Goal: Task Accomplishment & Management: Complete application form

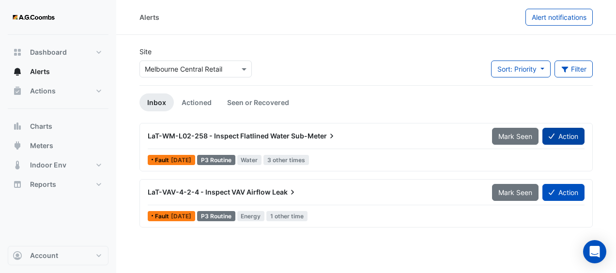
click at [557, 137] on button "Action" at bounding box center [563, 136] width 42 height 17
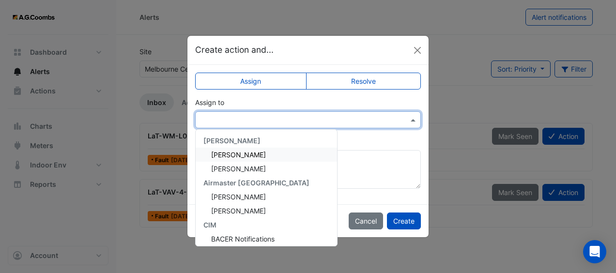
click at [225, 119] on input "text" at bounding box center [298, 120] width 196 height 10
click at [233, 153] on span "[PERSON_NAME]" at bounding box center [238, 155] width 55 height 8
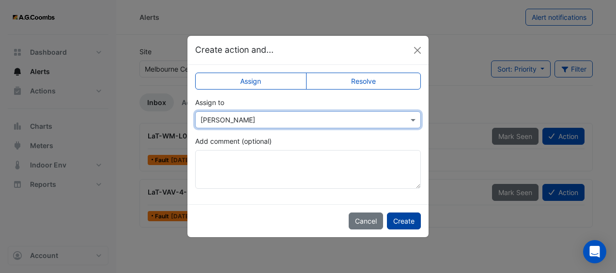
click at [410, 221] on button "Create" at bounding box center [404, 221] width 34 height 17
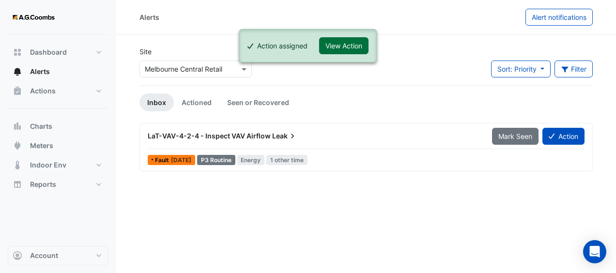
click at [358, 43] on button "View Action" at bounding box center [343, 45] width 49 height 17
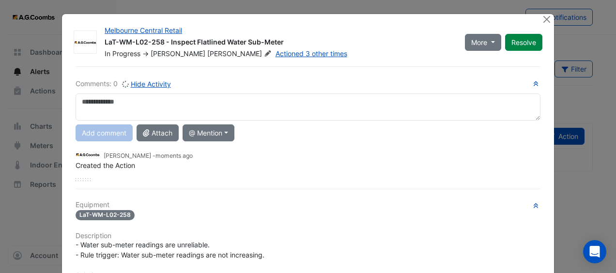
click at [296, 101] on textarea at bounding box center [308, 106] width 465 height 27
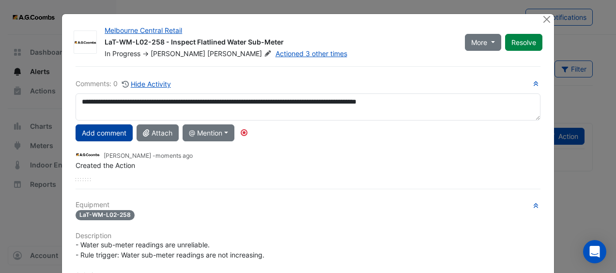
type textarea "**********"
click at [97, 130] on button "Add comment" at bounding box center [104, 132] width 57 height 17
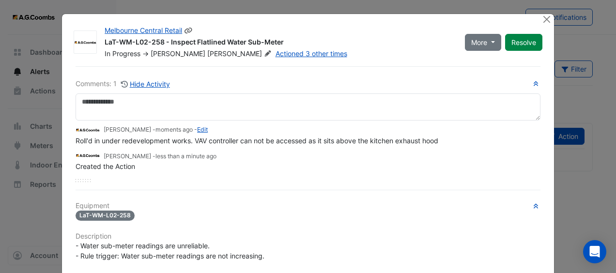
click at [528, 46] on button "Resolve" at bounding box center [523, 42] width 37 height 17
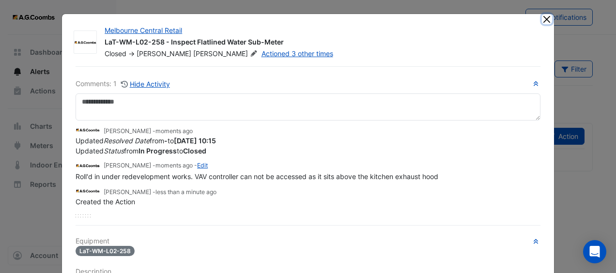
click at [542, 20] on button "Close" at bounding box center [547, 19] width 10 height 10
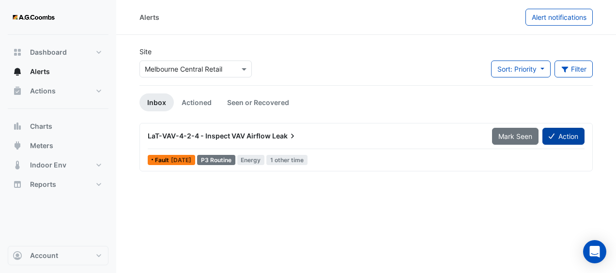
click at [579, 136] on button "Action" at bounding box center [563, 136] width 42 height 17
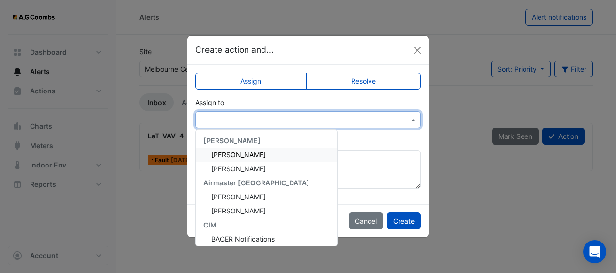
click at [239, 125] on div at bounding box center [308, 119] width 226 height 17
click at [252, 157] on span "[PERSON_NAME]" at bounding box center [238, 155] width 55 height 8
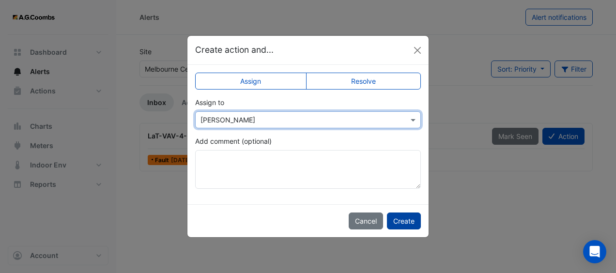
click at [410, 223] on button "Create" at bounding box center [404, 221] width 34 height 17
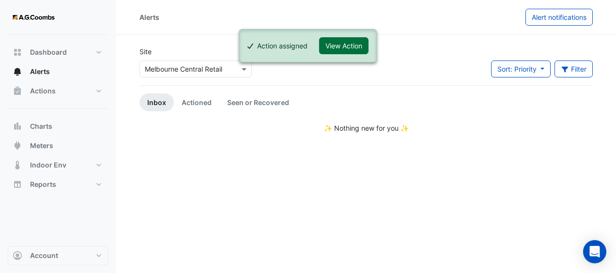
click at [343, 49] on button "View Action" at bounding box center [343, 45] width 49 height 17
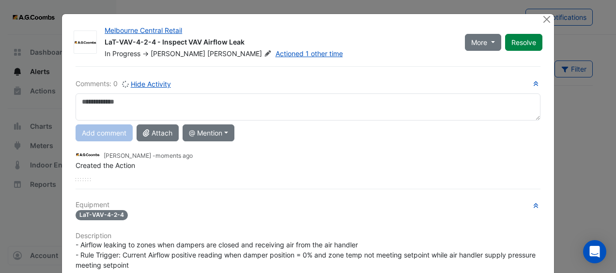
click at [306, 107] on textarea at bounding box center [308, 106] width 465 height 27
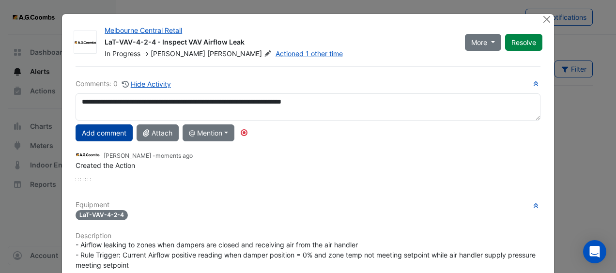
type textarea "**********"
click at [95, 132] on button "Add comment" at bounding box center [104, 132] width 57 height 17
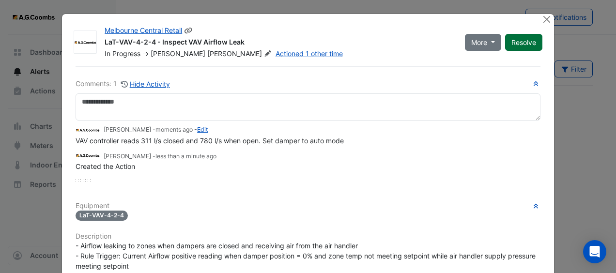
click at [521, 41] on button "Resolve" at bounding box center [523, 42] width 37 height 17
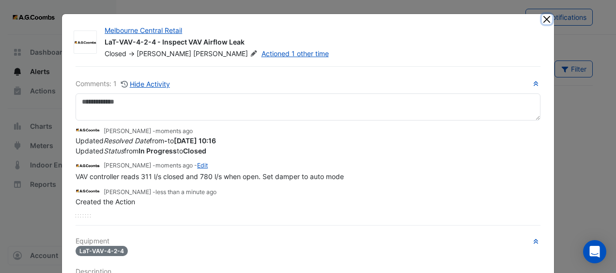
click at [546, 17] on button "Close" at bounding box center [547, 19] width 10 height 10
